Goal: Transaction & Acquisition: Purchase product/service

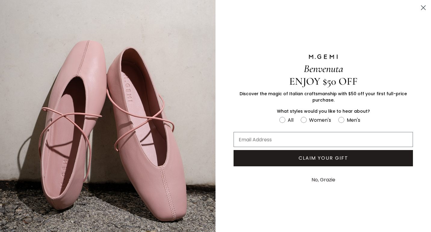
click at [422, 9] on icon "Close dialog" at bounding box center [423, 8] width 4 height 4
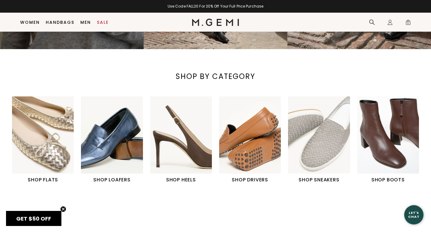
scroll to position [164, 0]
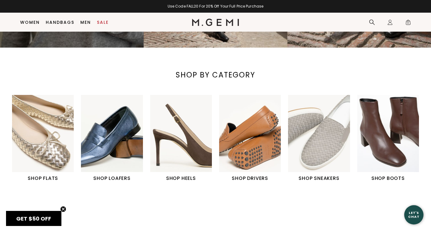
click at [255, 153] on img "4 / 6" at bounding box center [250, 133] width 62 height 77
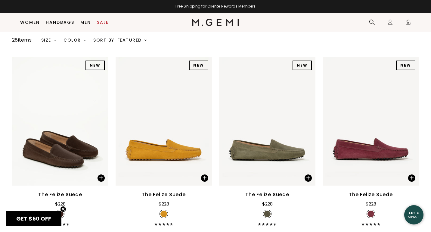
scroll to position [104, 0]
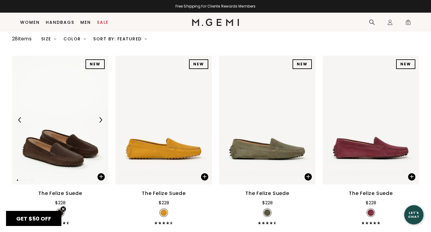
click at [69, 123] on img at bounding box center [60, 120] width 96 height 129
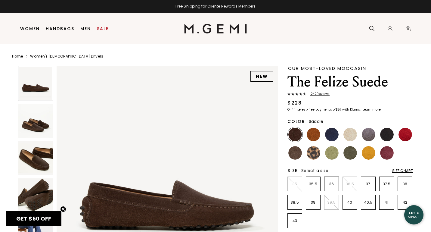
click at [314, 134] on img at bounding box center [314, 135] width 14 height 14
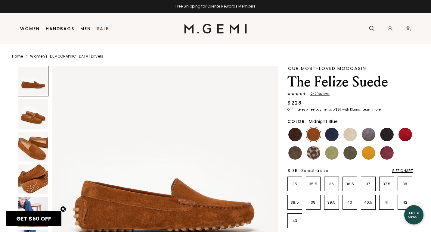
click at [333, 136] on img at bounding box center [332, 135] width 14 height 14
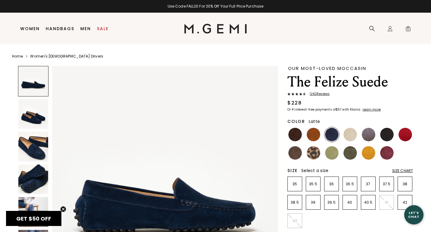
click at [351, 136] on img at bounding box center [350, 135] width 14 height 14
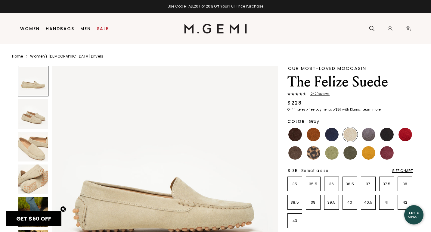
click at [369, 138] on img at bounding box center [369, 135] width 14 height 14
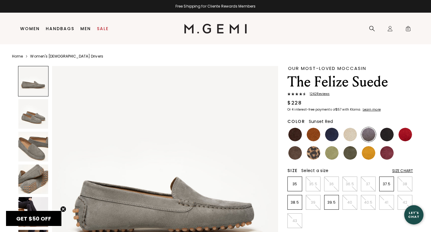
click at [402, 135] on img at bounding box center [406, 135] width 14 height 14
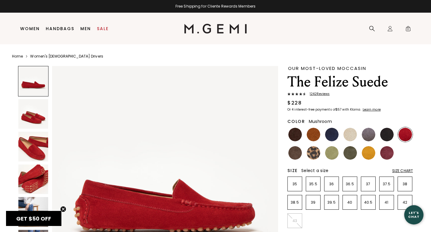
click at [295, 153] on img at bounding box center [295, 153] width 14 height 14
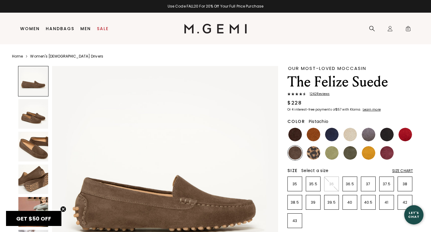
click at [335, 154] on img at bounding box center [332, 153] width 14 height 14
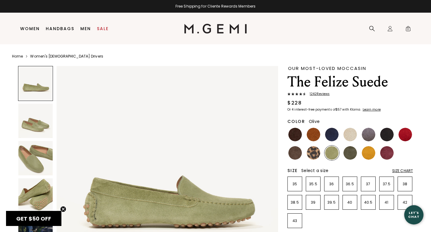
click at [351, 157] on img at bounding box center [350, 153] width 14 height 14
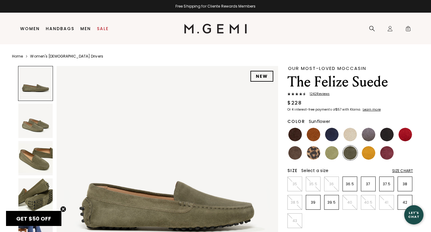
click at [370, 155] on img at bounding box center [369, 153] width 14 height 14
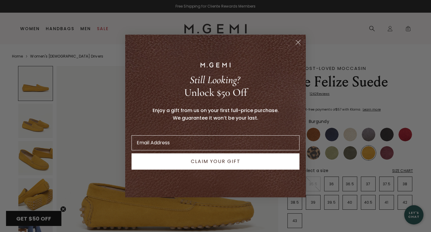
click at [388, 157] on div "Close dialog Still Looking? Unlock $50 Off Enjoy a gift from us on your first f…" at bounding box center [215, 116] width 431 height 232
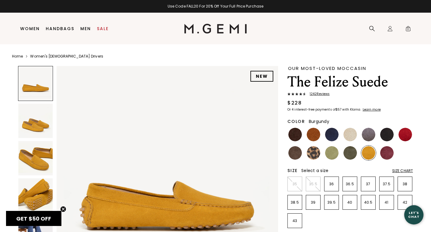
click at [388, 157] on img at bounding box center [387, 153] width 14 height 14
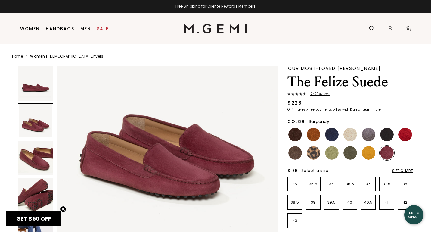
scroll to position [278, 0]
